Goal: Transaction & Acquisition: Purchase product/service

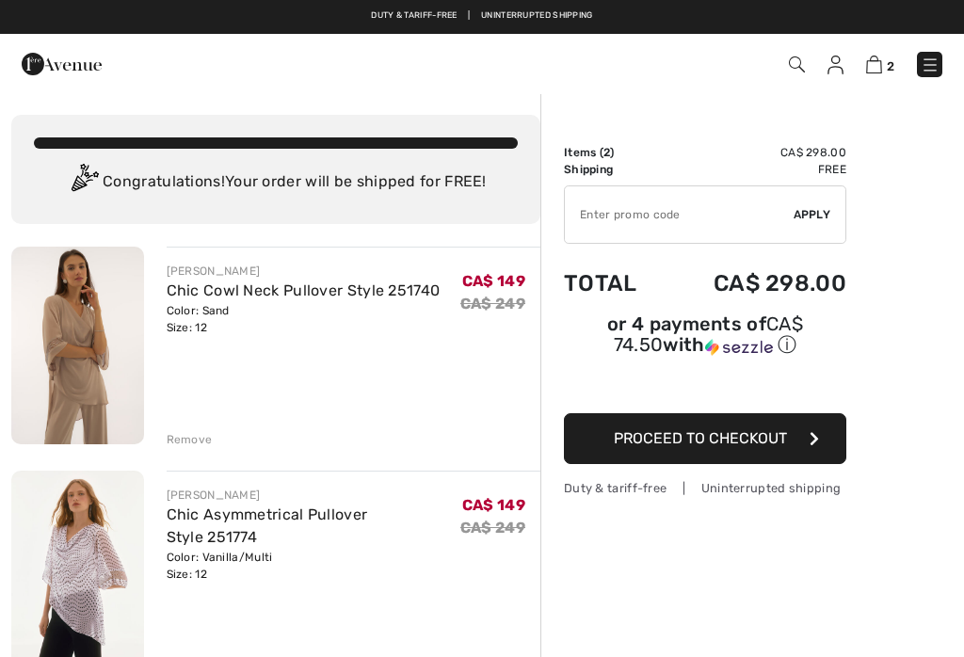
click at [183, 440] on div "Remove" at bounding box center [190, 439] width 46 height 17
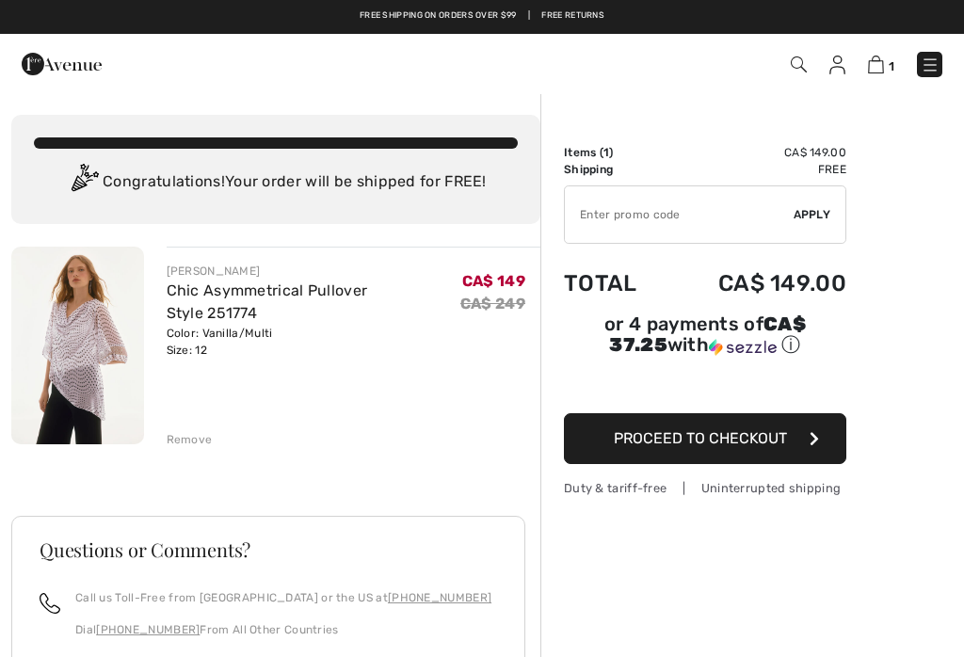
click at [193, 439] on div "Remove" at bounding box center [190, 439] width 46 height 17
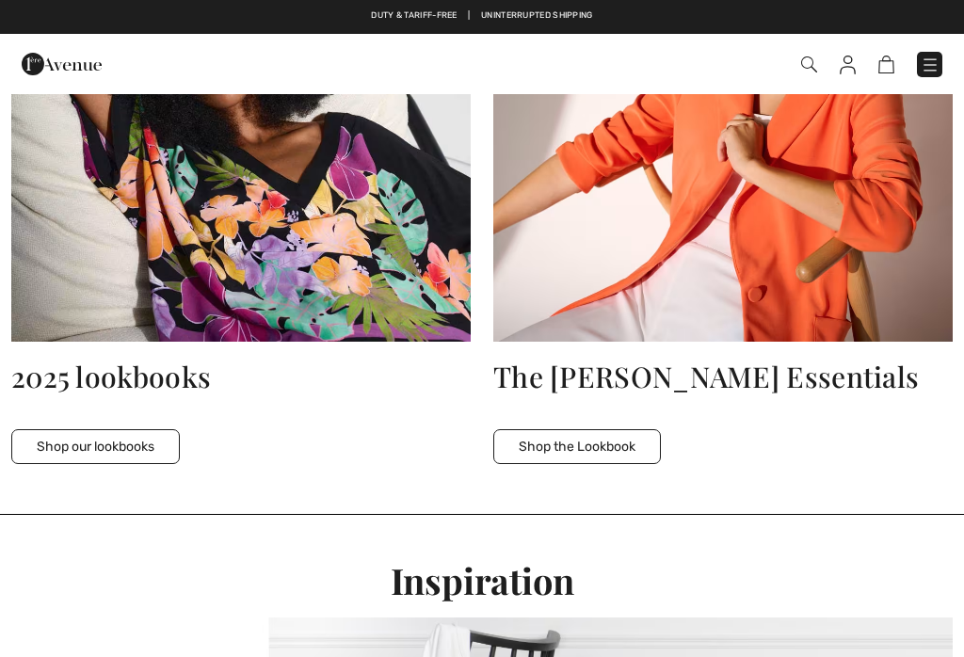
checkbox input "true"
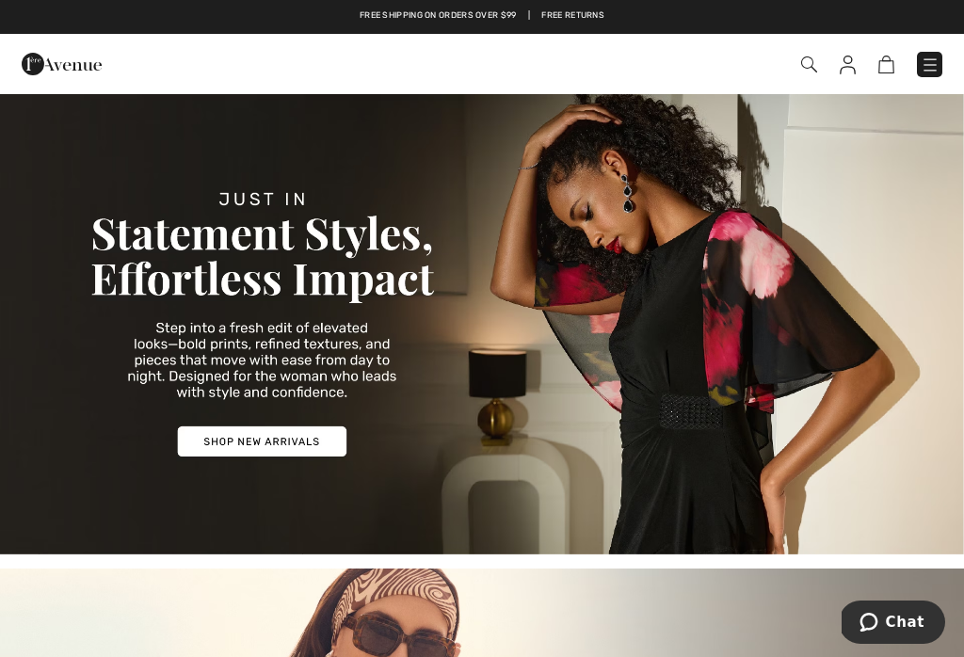
click at [935, 69] on img at bounding box center [929, 65] width 19 height 19
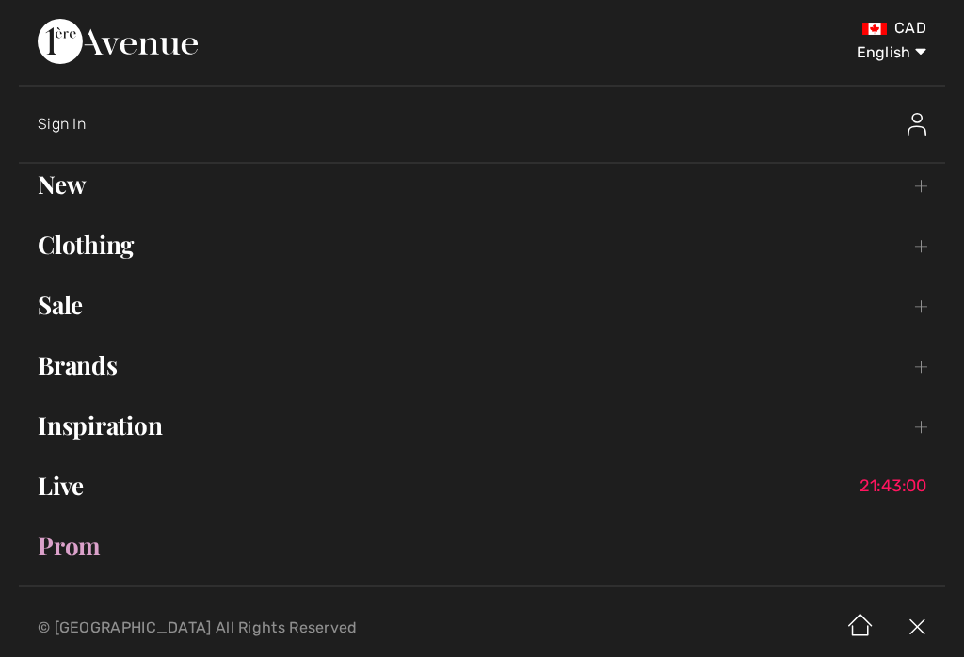
click at [86, 547] on link "Prom" at bounding box center [482, 545] width 926 height 41
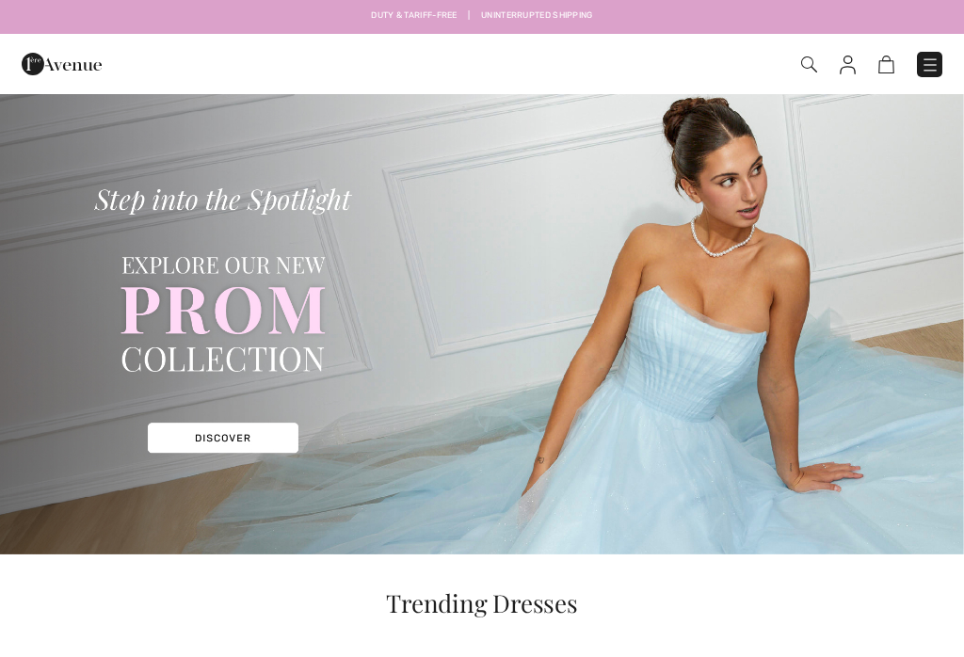
checkbox input "true"
